Goal: Transaction & Acquisition: Obtain resource

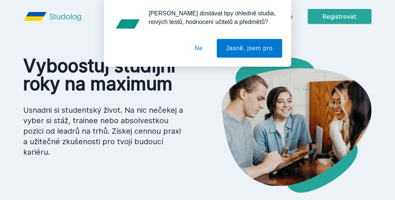
click at [202, 45] on button "Ne" at bounding box center [198, 48] width 27 height 19
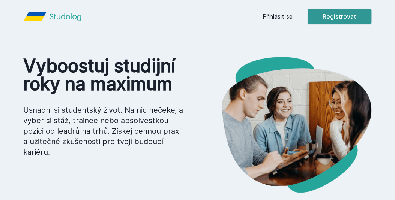
click at [322, 17] on button "Registrovat" at bounding box center [340, 16] width 64 height 15
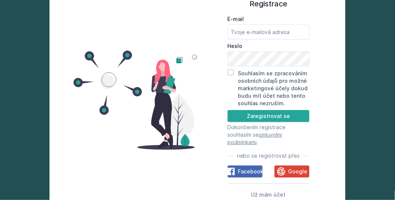
click at [265, 52] on form "E-mail [GEOGRAPHIC_DATA] Souhlasím se zpracováním osobních údajů pro možné mark…" at bounding box center [269, 80] width 82 height 131
click at [268, 39] on input "E-mail" at bounding box center [269, 31] width 82 height 15
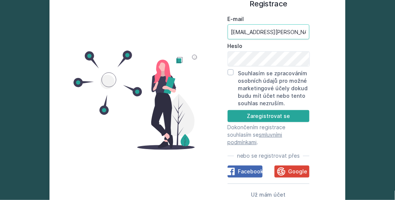
type input "[EMAIL_ADDRESS][PERSON_NAME][DOMAIN_NAME]"
click at [234, 85] on div "Souhlasím se zpracováním osobních údajů pro možné marketingové účely dokud budu…" at bounding box center [269, 88] width 82 height 38
click at [229, 75] on input "Souhlasím se zpracováním osobních údajů pro možné marketingové účely dokud budu…" at bounding box center [231, 72] width 6 height 6
checkbox input "true"
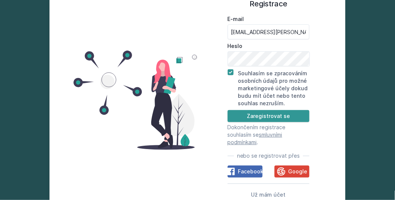
click at [260, 122] on button "Zaregistrovat se" at bounding box center [269, 116] width 82 height 12
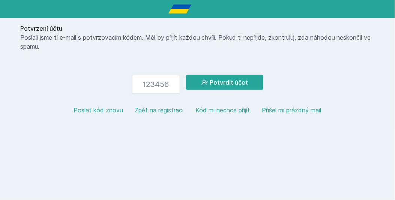
click at [219, 127] on html "Potvrzení účtu Poslali jsme ti e-mail s potvrzovacím kódem. Měl by přijít každo…" at bounding box center [197, 63] width 395 height 127
click at [152, 87] on input "number" at bounding box center [156, 84] width 48 height 19
paste input "864089"
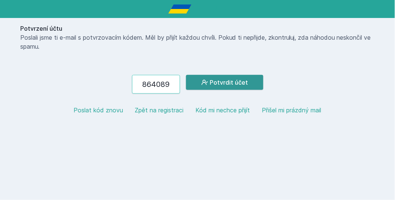
type input "864089"
click at [240, 84] on button "Potvrdit účet" at bounding box center [224, 82] width 77 height 15
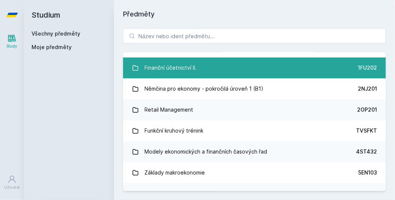
scroll to position [1403, 0]
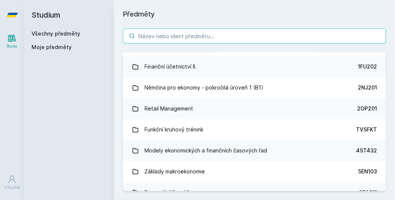
click at [173, 38] on input "search" at bounding box center [254, 36] width 263 height 15
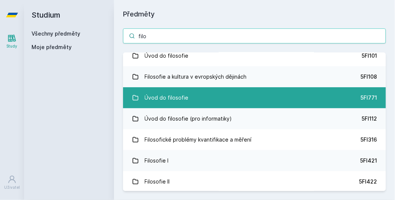
scroll to position [0, 0]
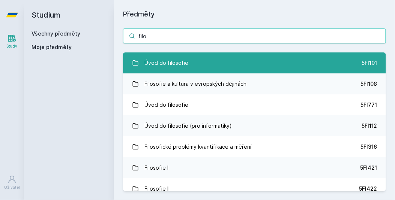
type input "filo"
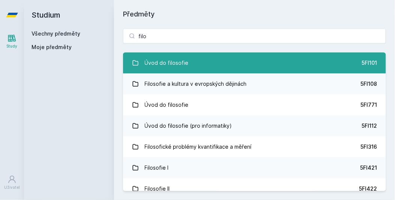
click at [194, 69] on link "Úvod do filosofie 5FI101" at bounding box center [254, 63] width 263 height 21
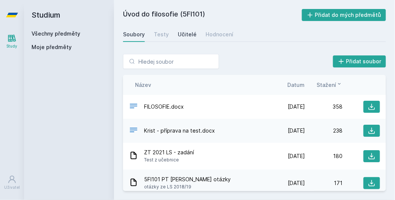
click at [186, 33] on div "Učitelé" at bounding box center [187, 35] width 19 height 8
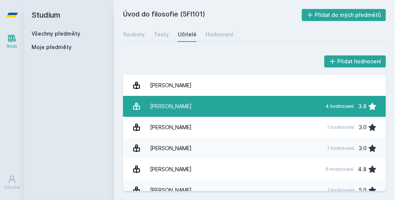
click at [179, 105] on link "[PERSON_NAME][DATE] hodnocení 3.8" at bounding box center [254, 106] width 263 height 21
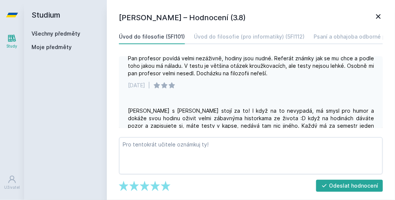
scroll to position [138, 0]
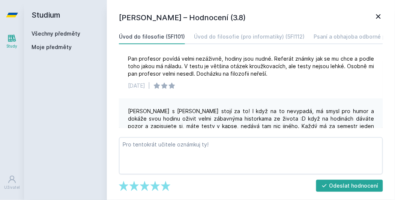
click at [379, 16] on icon at bounding box center [378, 16] width 5 height 5
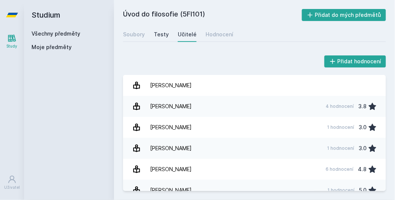
click at [161, 35] on div "Testy" at bounding box center [161, 35] width 15 height 8
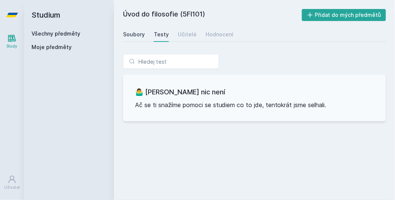
click at [128, 34] on div "Soubory" at bounding box center [134, 35] width 22 height 8
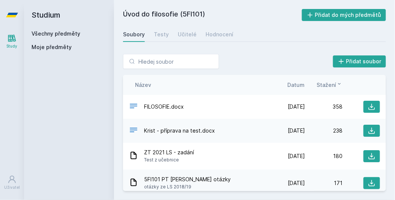
click at [191, 129] on span "Krist - příprava na test.docx" at bounding box center [179, 131] width 71 height 8
click at [374, 130] on icon at bounding box center [372, 131] width 8 height 8
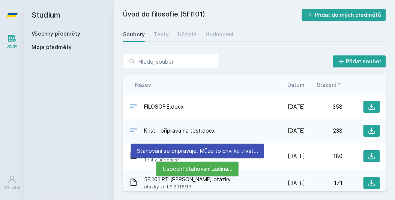
click at [237, 176] on div "Úspěch! Stahovaní začíná…" at bounding box center [197, 169] width 82 height 14
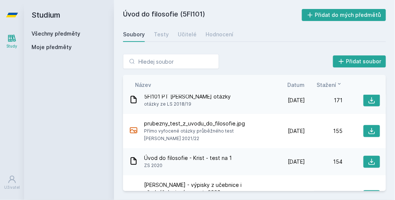
scroll to position [84, 0]
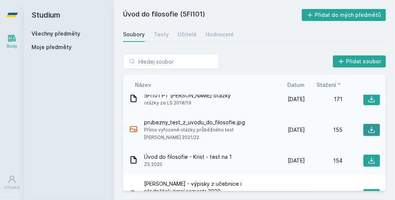
click at [374, 126] on icon at bounding box center [372, 130] width 8 height 8
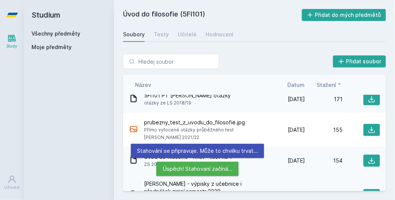
click at [251, 186] on span "[PERSON_NAME] - výpisky z učebnice i přednášek zimní semestr 2020" at bounding box center [204, 187] width 120 height 15
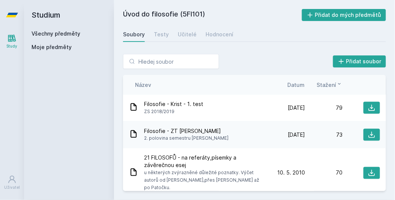
scroll to position [235, 0]
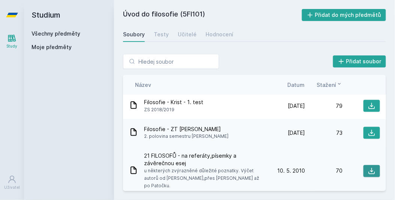
click at [375, 168] on icon at bounding box center [372, 172] width 8 height 8
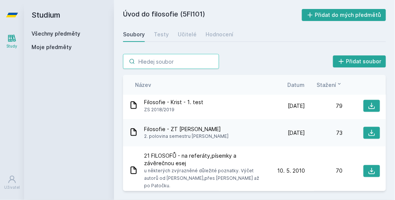
click at [154, 63] on input "search" at bounding box center [171, 61] width 96 height 15
click at [49, 32] on link "Všechny předměty" at bounding box center [56, 33] width 49 height 6
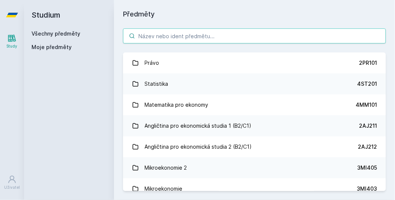
click at [165, 35] on input "search" at bounding box center [254, 36] width 263 height 15
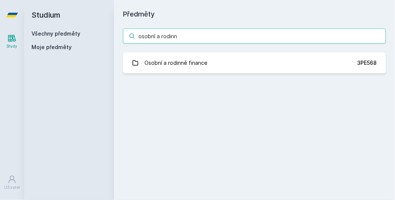
type input "osobní a rodinné"
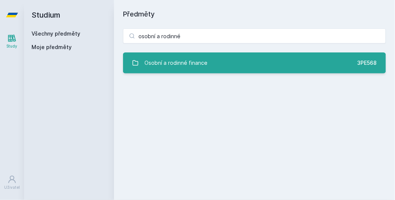
click at [228, 66] on link "Osobní a rodinné finance 3PE568" at bounding box center [254, 63] width 263 height 21
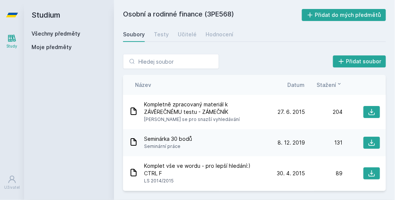
click at [303, 84] on span "Datum" at bounding box center [296, 85] width 17 height 8
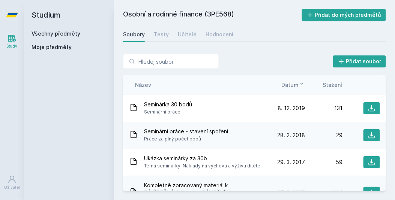
click at [303, 84] on icon at bounding box center [302, 84] width 6 height 6
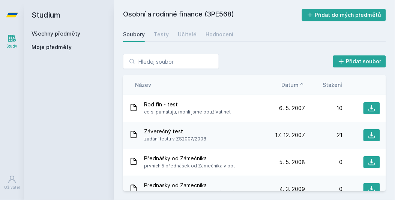
click at [303, 84] on icon at bounding box center [302, 84] width 6 height 6
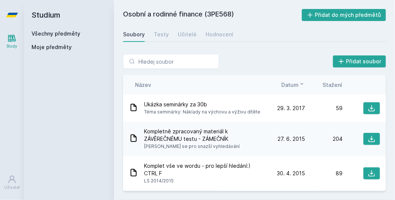
scroll to position [51, 0]
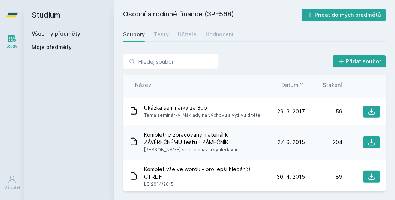
click at [200, 141] on span "Kompletně zpracovaný materiál k ZÁVĚREČNÉMU testu - ZÁMEČNÍK" at bounding box center [204, 138] width 120 height 15
click at [368, 147] on button at bounding box center [371, 143] width 17 height 12
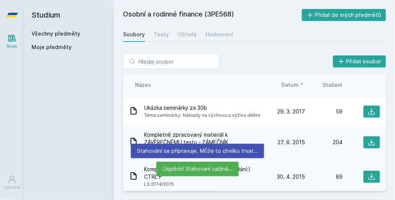
click at [251, 186] on span "LS 2014/2015" at bounding box center [204, 185] width 120 height 8
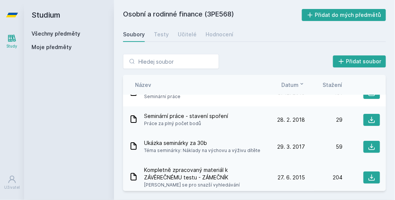
scroll to position [0, 0]
